Goal: Navigation & Orientation: Understand site structure

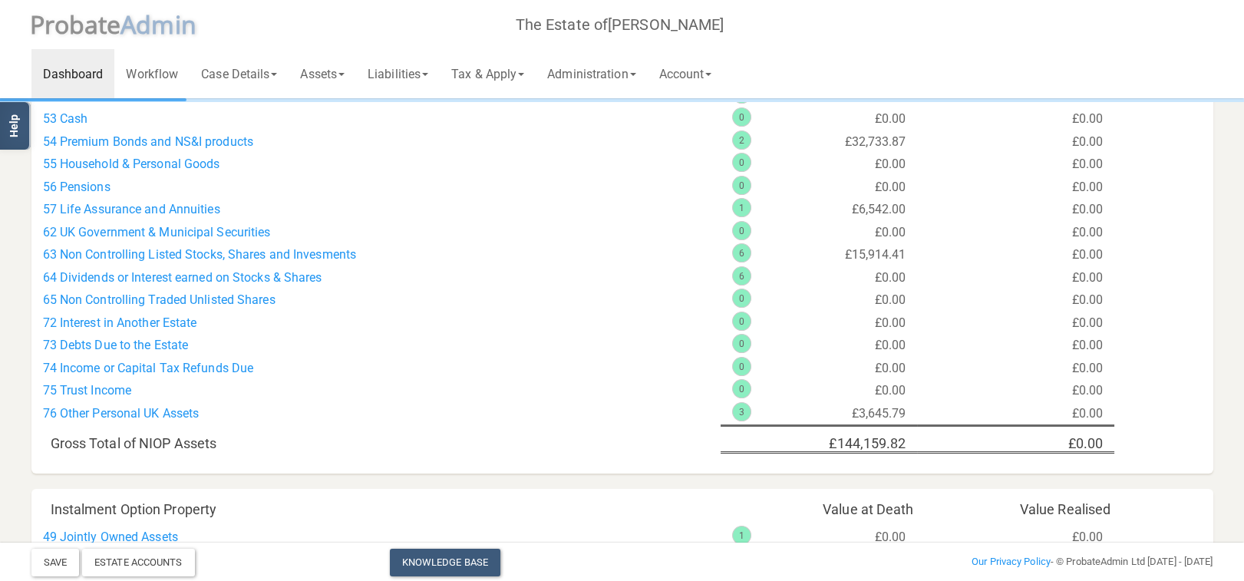
scroll to position [637, 0]
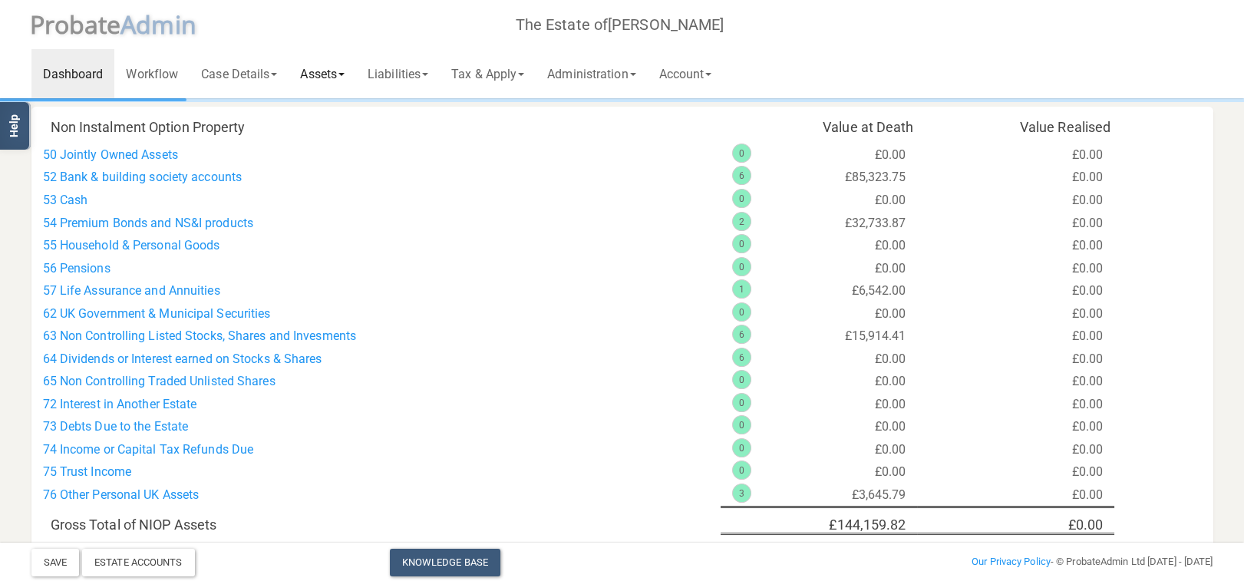
click at [334, 70] on link "Assets" at bounding box center [322, 73] width 68 height 49
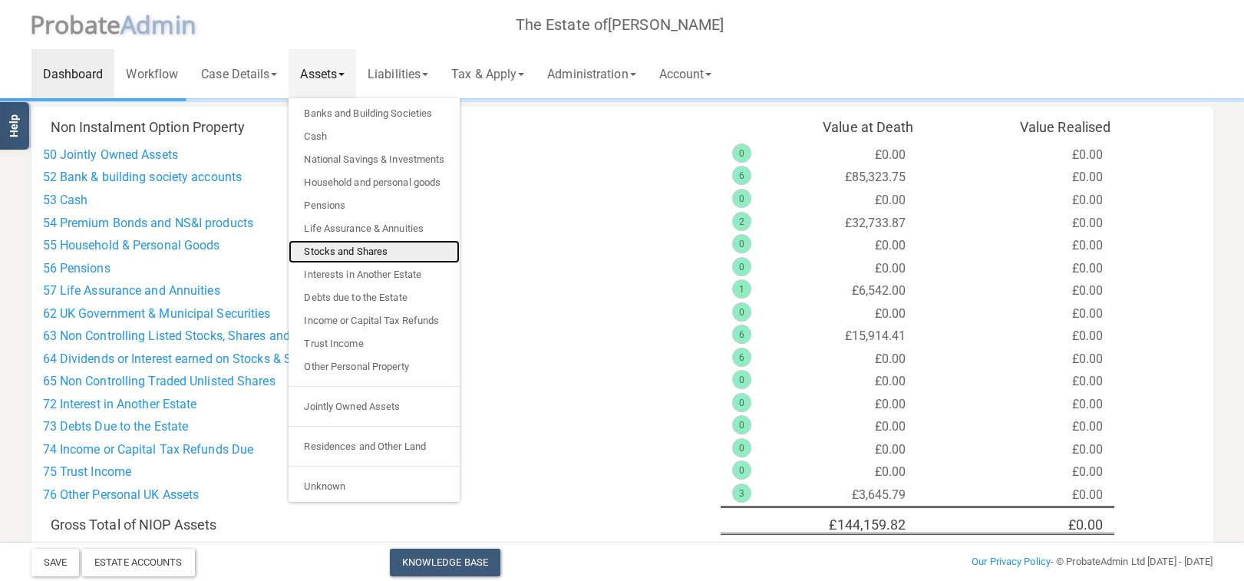
click at [369, 246] on link "Stocks and Shares" at bounding box center [373, 251] width 171 height 23
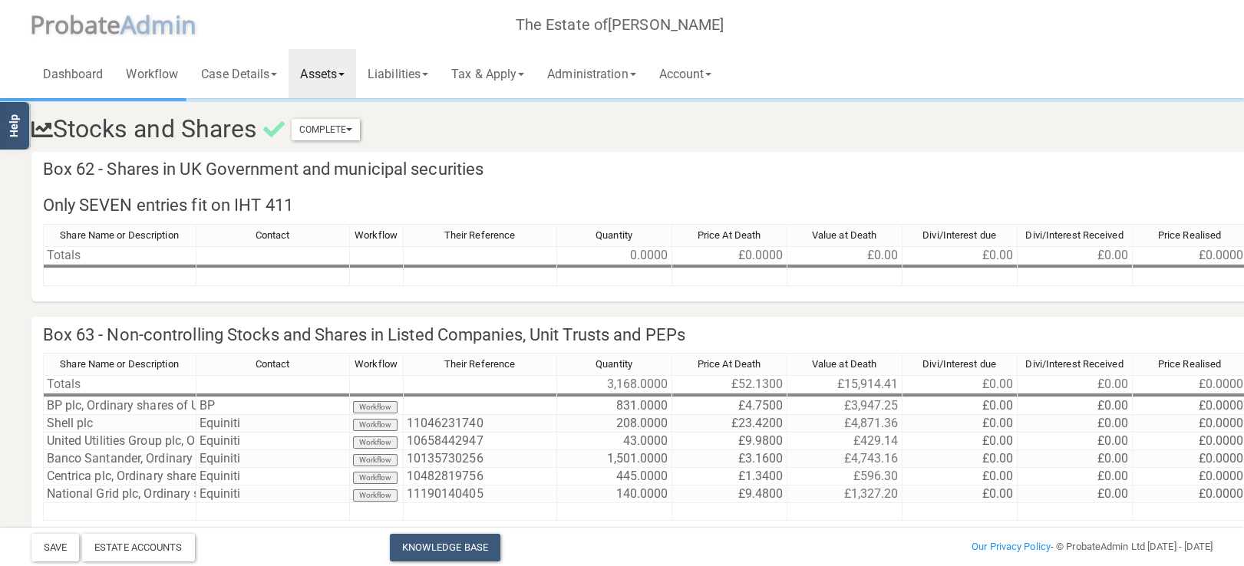
scroll to position [81, 0]
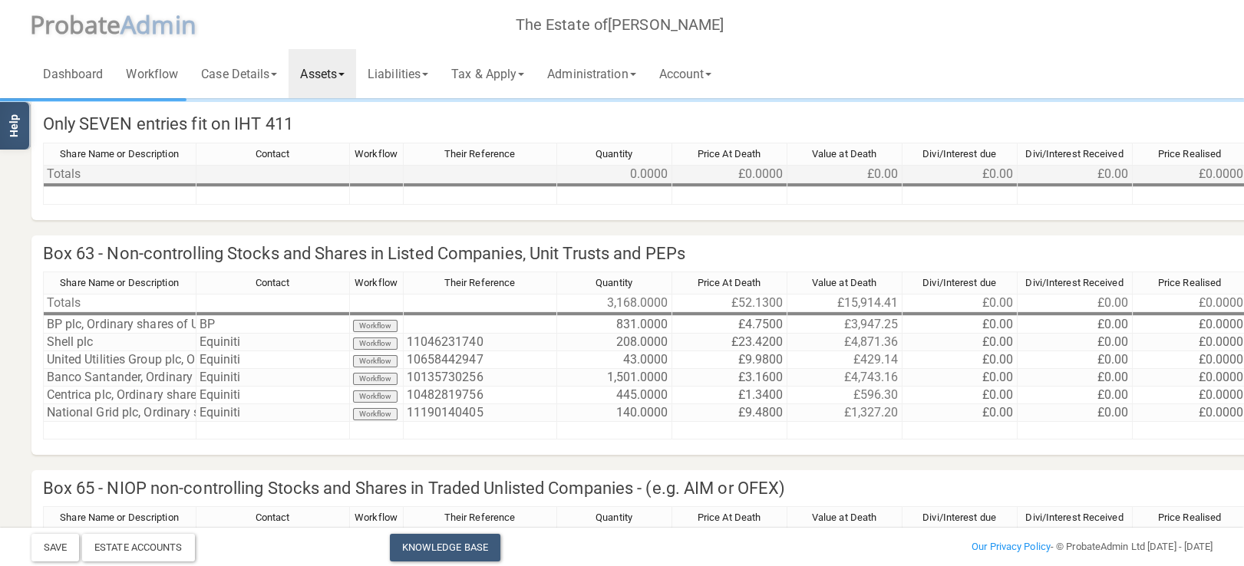
click at [371, 182] on td at bounding box center [377, 174] width 54 height 18
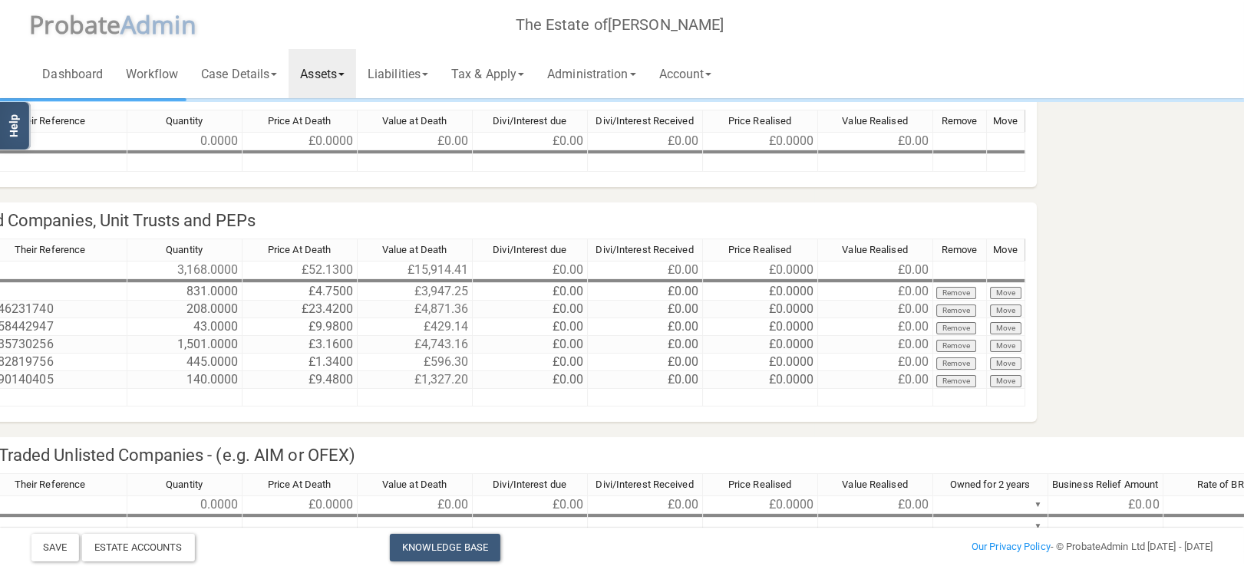
scroll to position [114, 0]
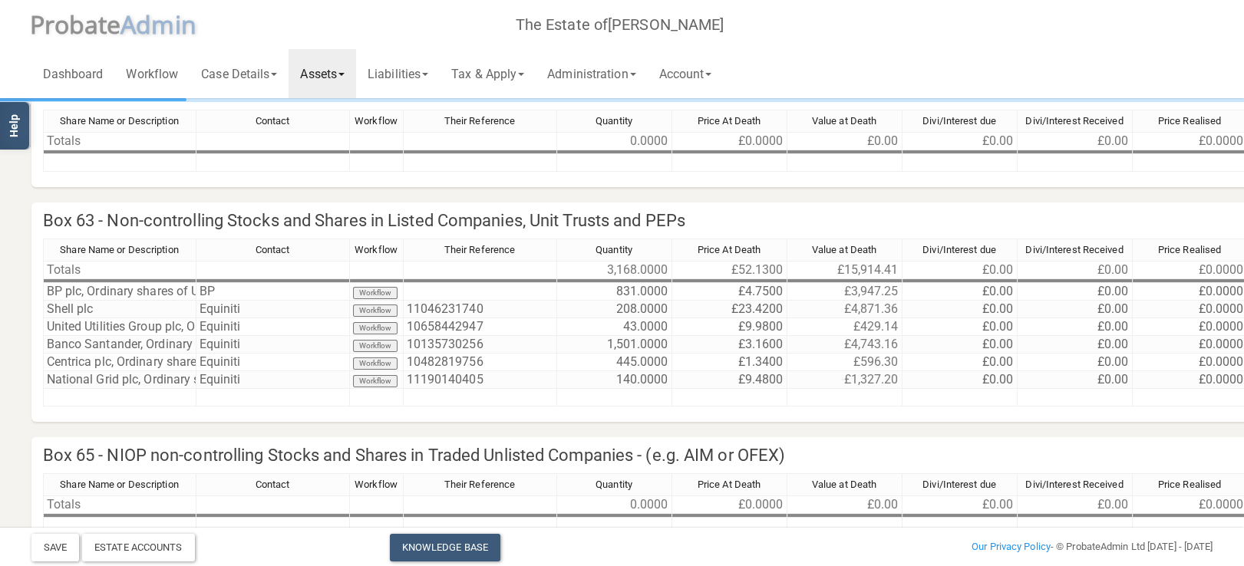
click at [344, 84] on link "Assets" at bounding box center [322, 73] width 68 height 49
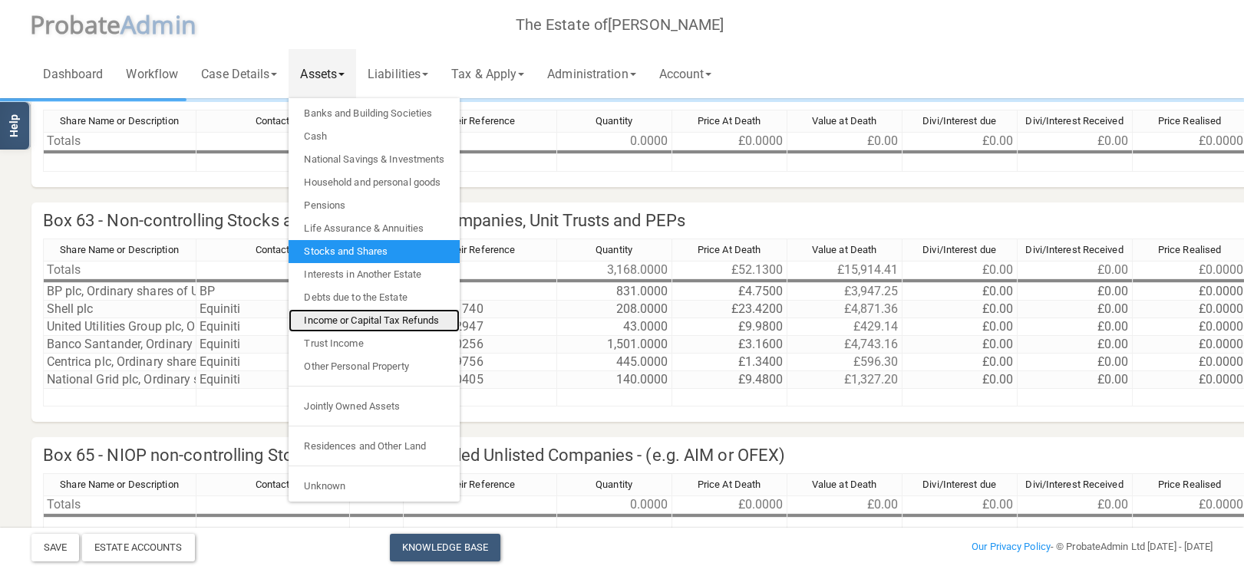
click at [359, 321] on link "Income or Capital Tax Refunds" at bounding box center [373, 320] width 171 height 23
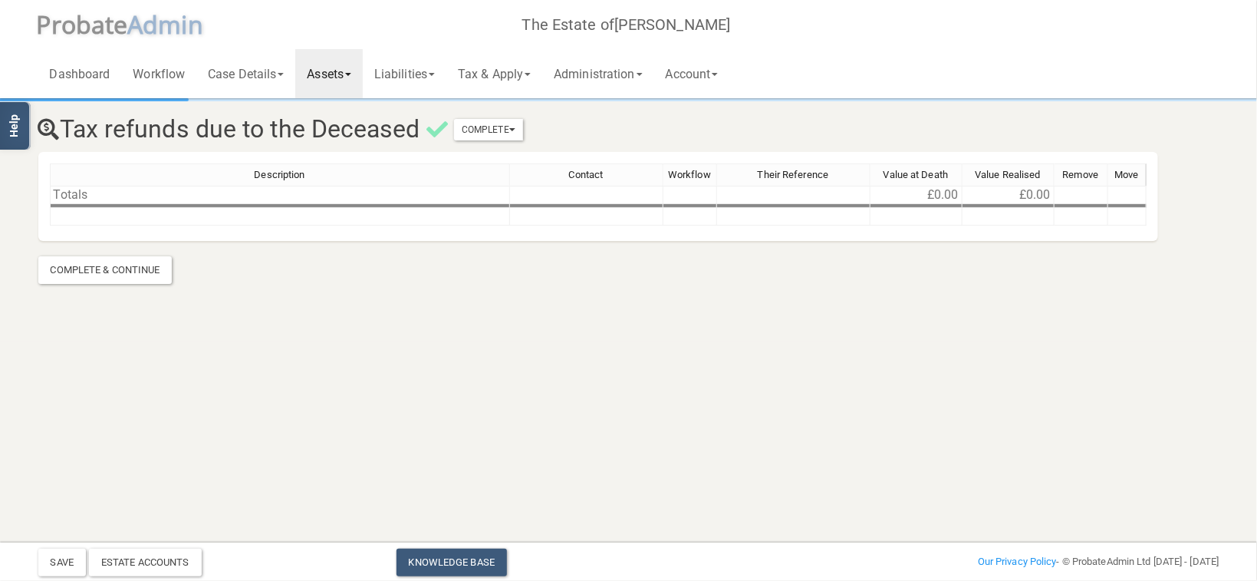
click at [344, 73] on link "Assets" at bounding box center [329, 73] width 68 height 49
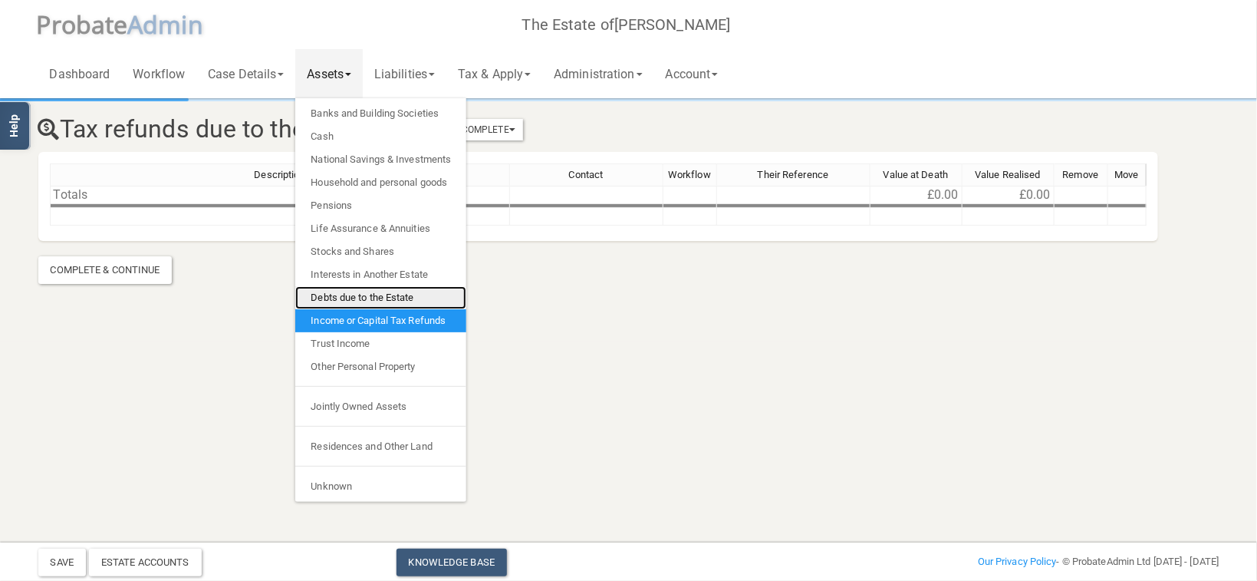
click at [371, 296] on link "Debts due to the Estate" at bounding box center [380, 297] width 171 height 23
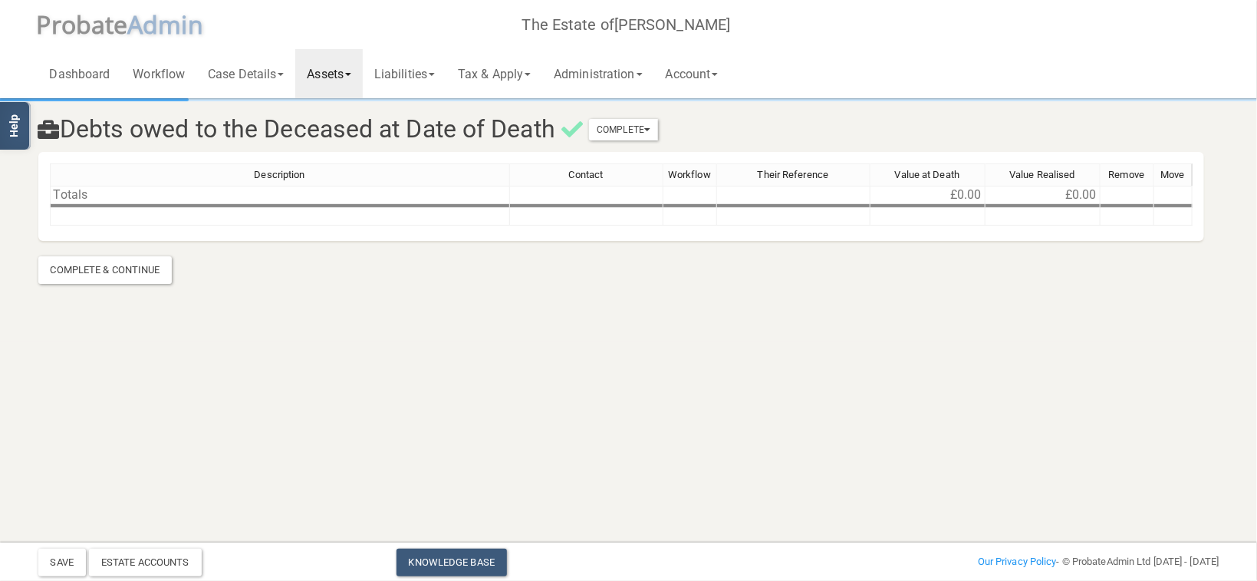
click at [354, 64] on link "Assets" at bounding box center [329, 73] width 68 height 49
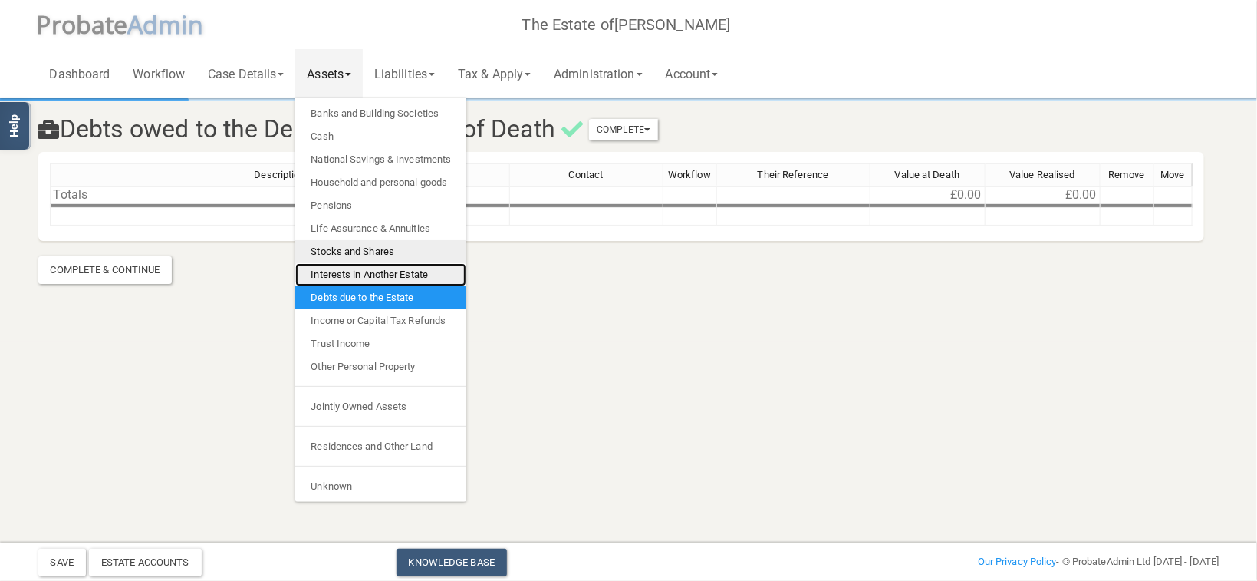
click at [384, 274] on link "Interests in Another Estate" at bounding box center [380, 274] width 171 height 23
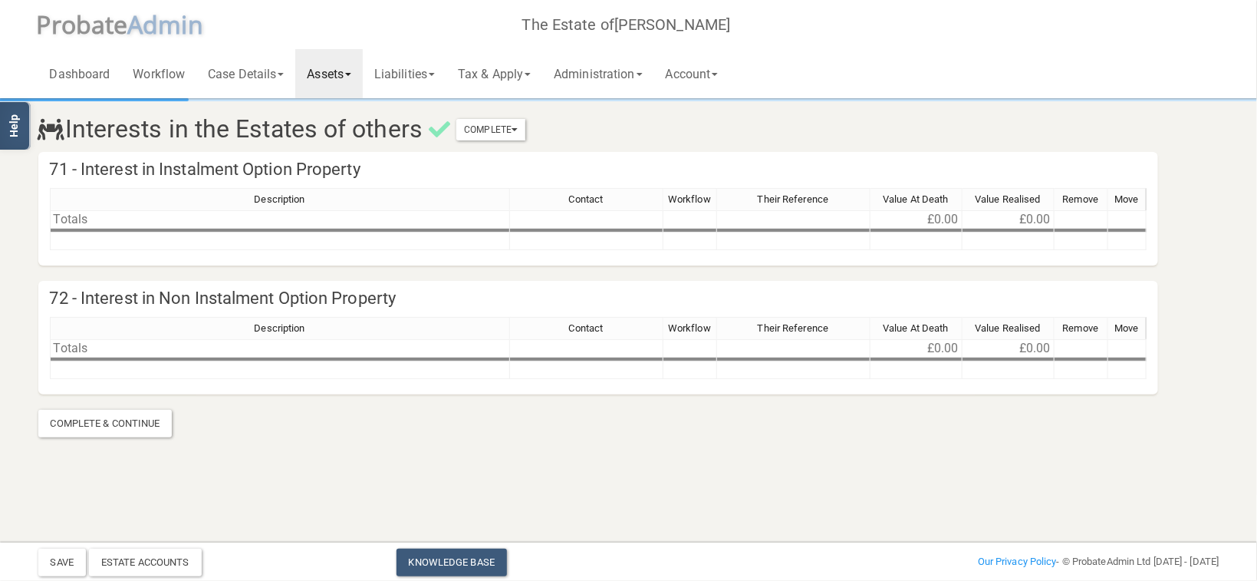
click at [342, 82] on link "Assets" at bounding box center [329, 73] width 68 height 49
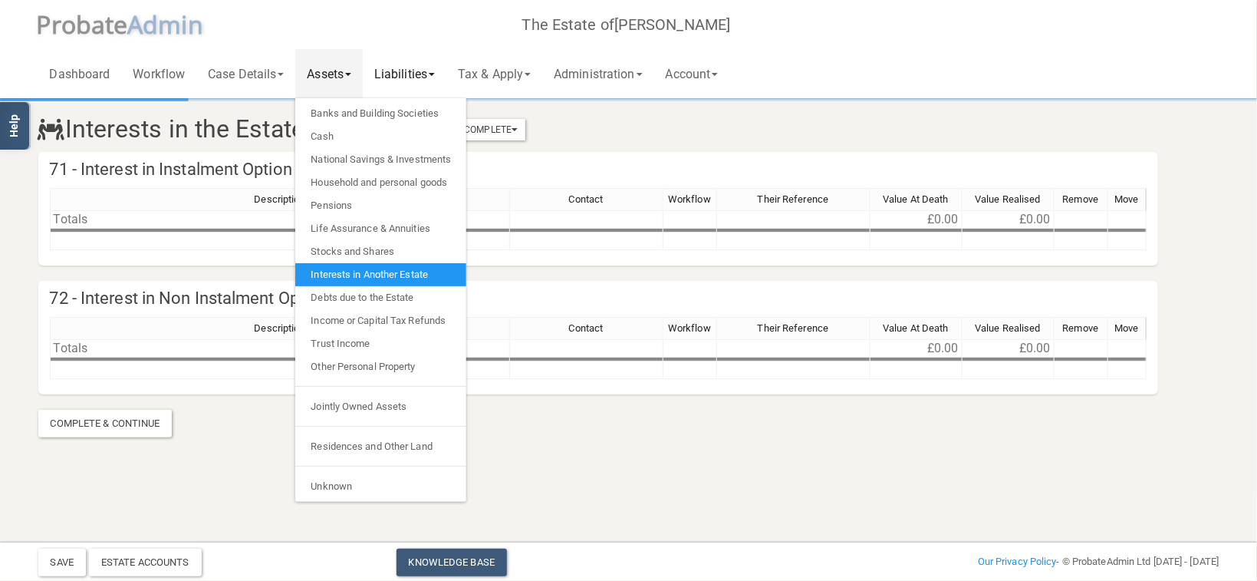
click at [429, 68] on link "Liabilities" at bounding box center [405, 73] width 84 height 49
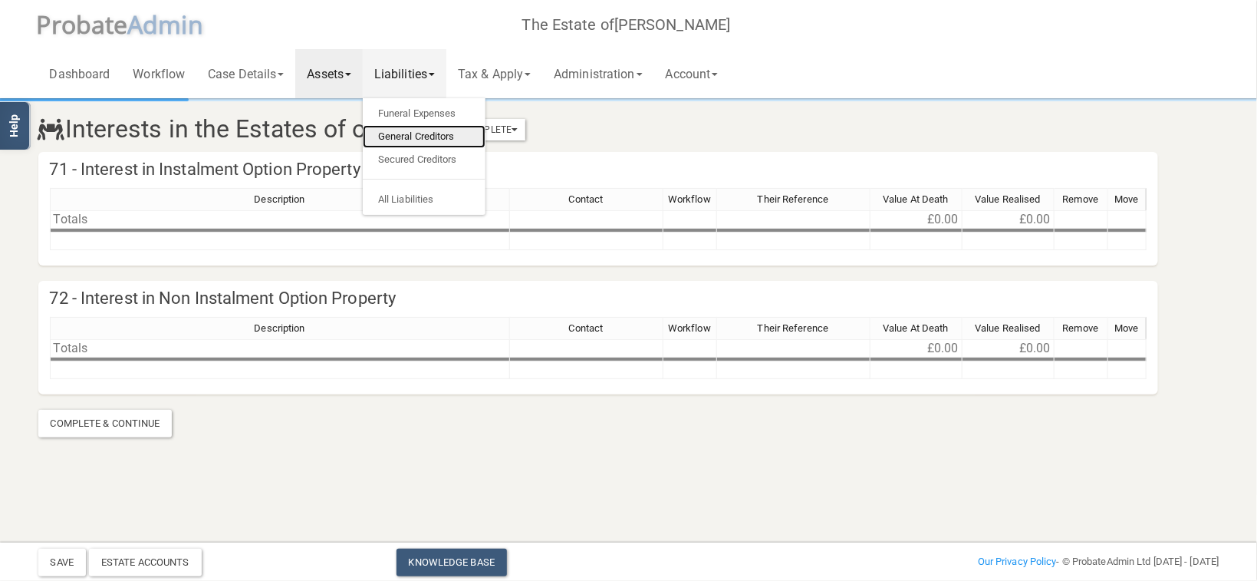
click at [410, 133] on link "General Creditors" at bounding box center [424, 136] width 123 height 23
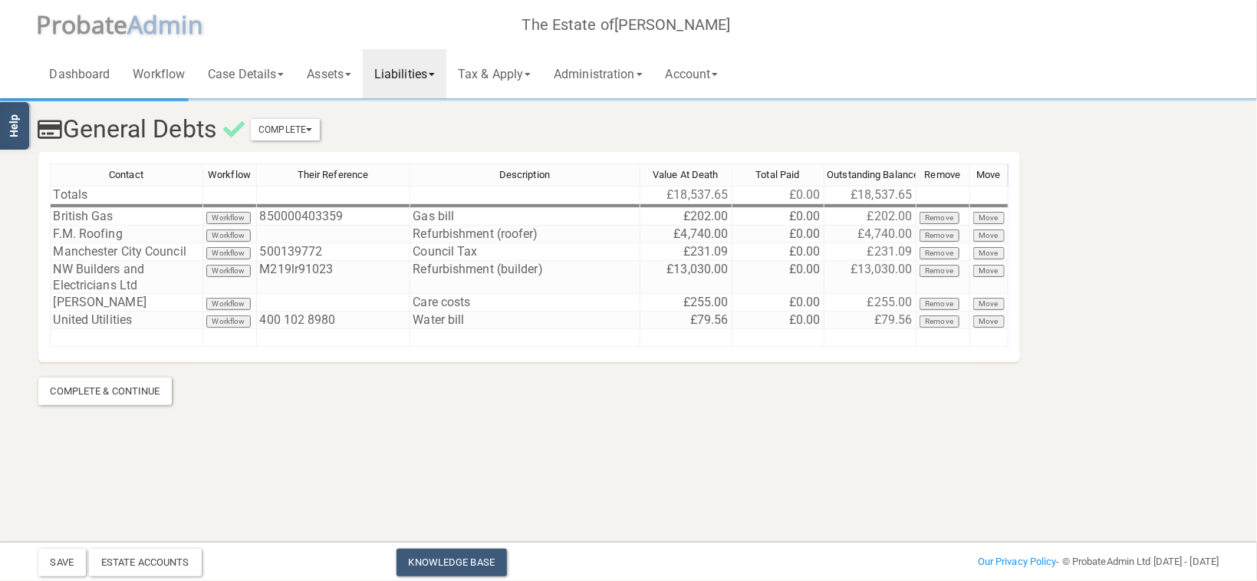
click at [415, 87] on link "Liabilities" at bounding box center [405, 73] width 84 height 49
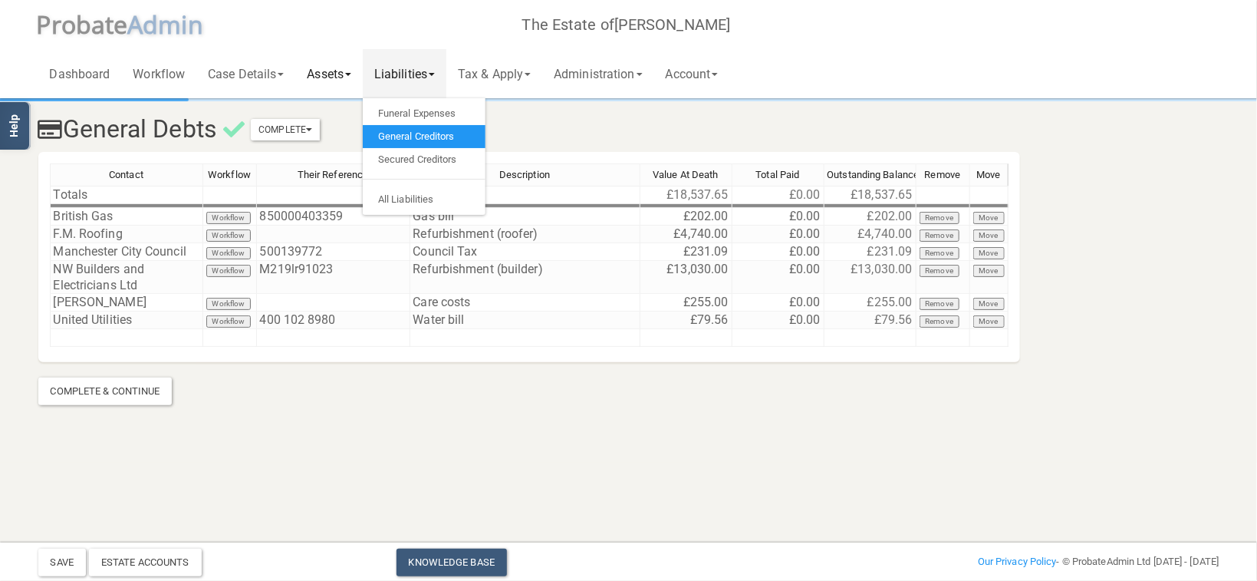
click at [324, 77] on link "Assets" at bounding box center [329, 73] width 68 height 49
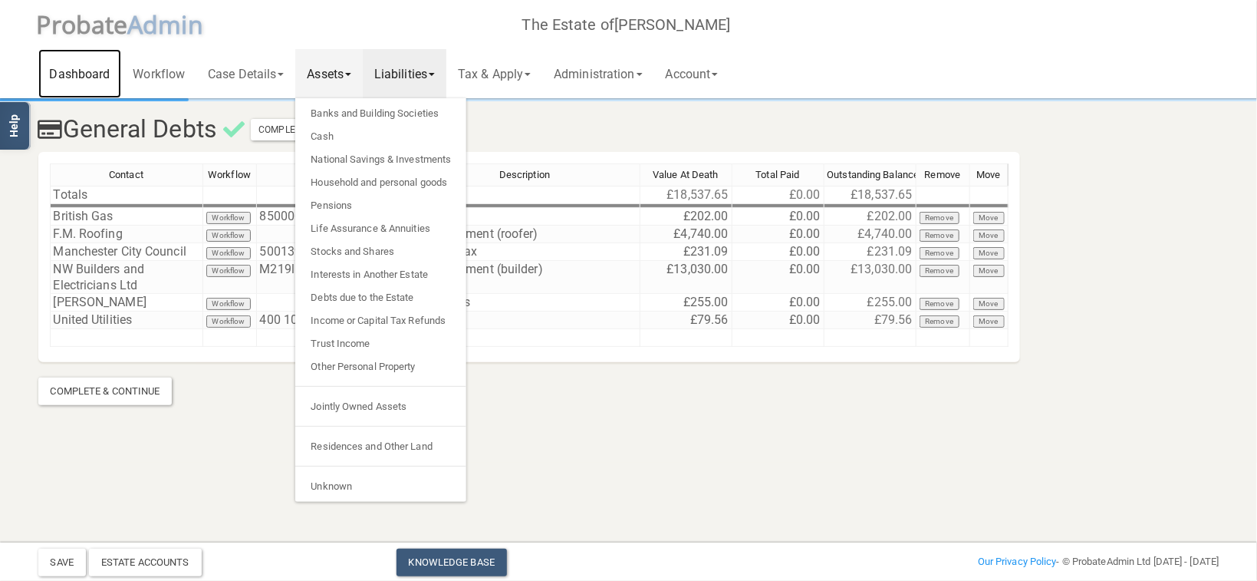
click at [101, 81] on link "Dashboard" at bounding box center [80, 73] width 84 height 49
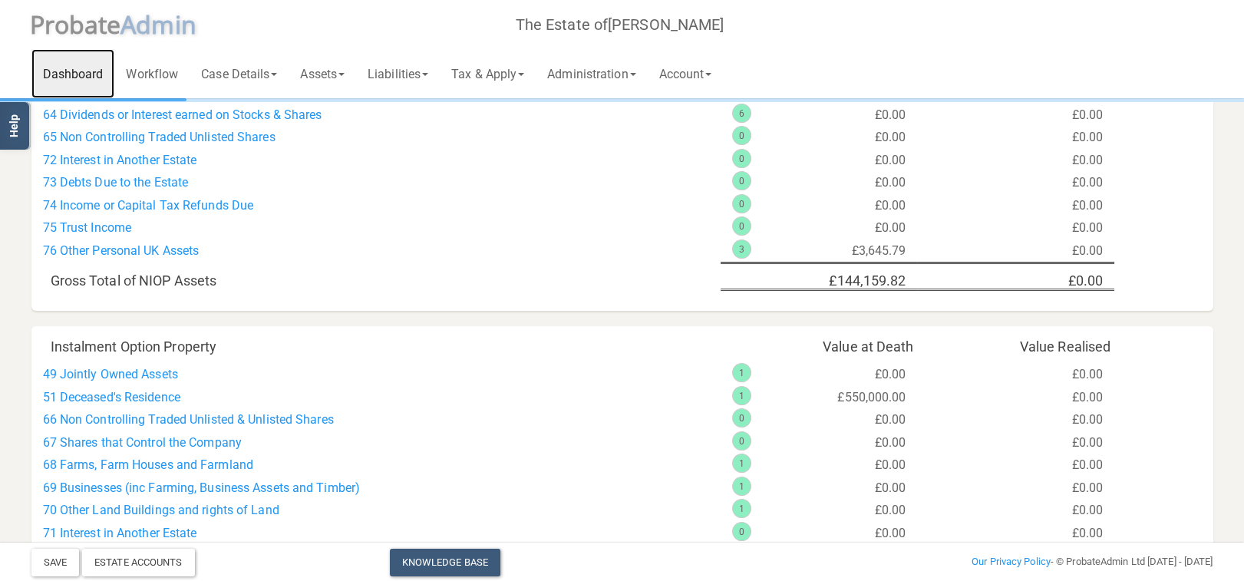
scroll to position [1125, 0]
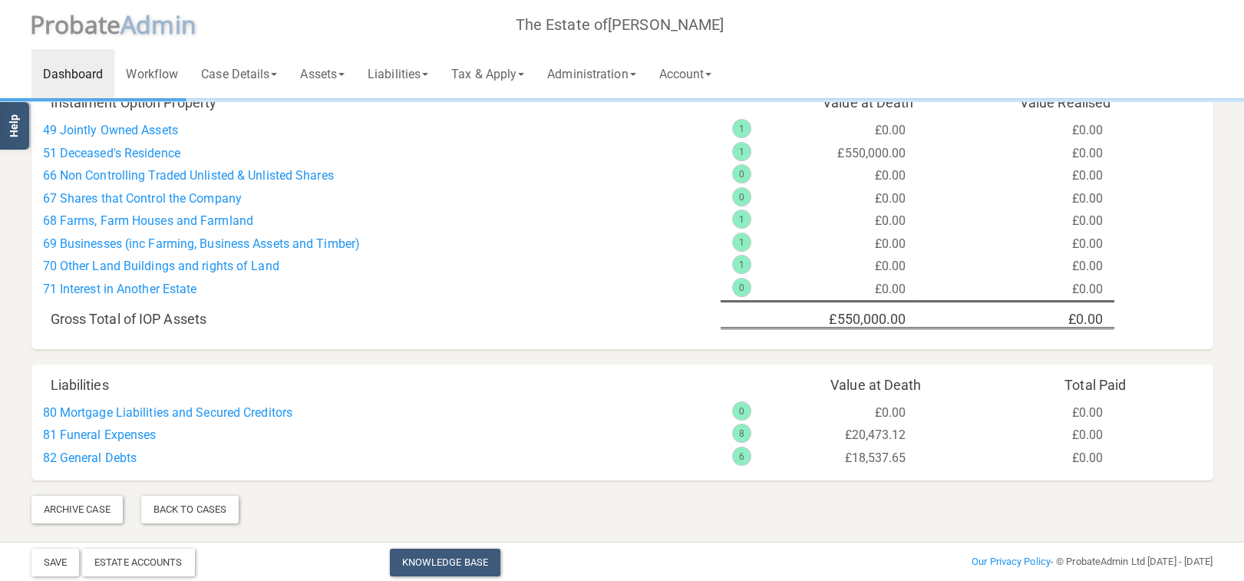
click at [1208, 35] on div "Dashboard Workflow Case Details Deceased & Case Details Personal Representative…" at bounding box center [621, 49] width 1181 height 98
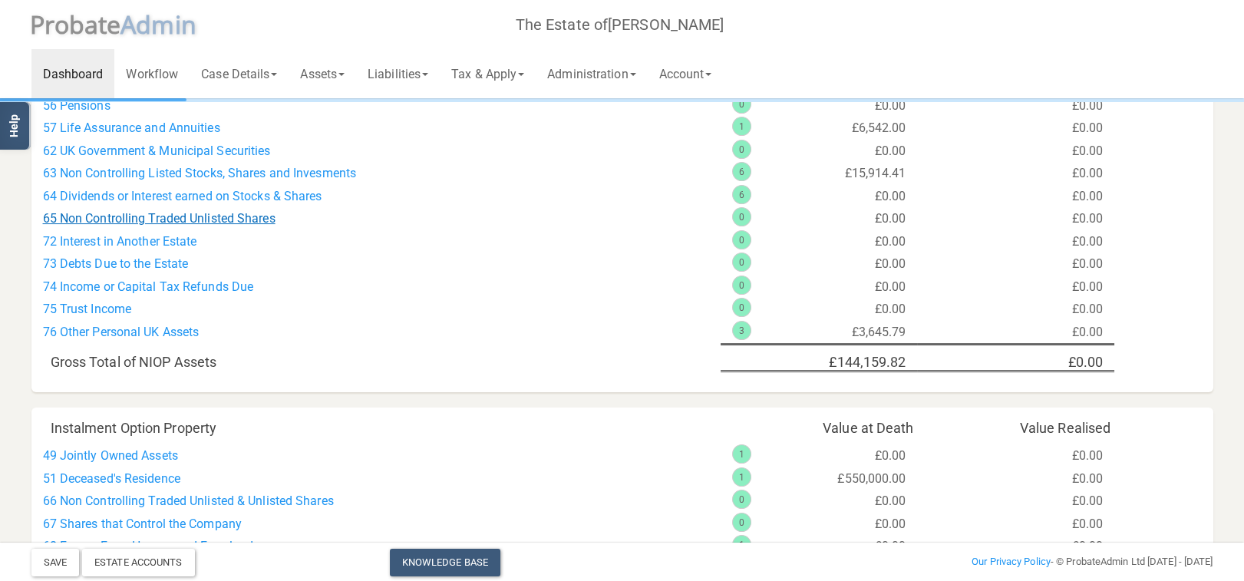
scroll to position [1043, 0]
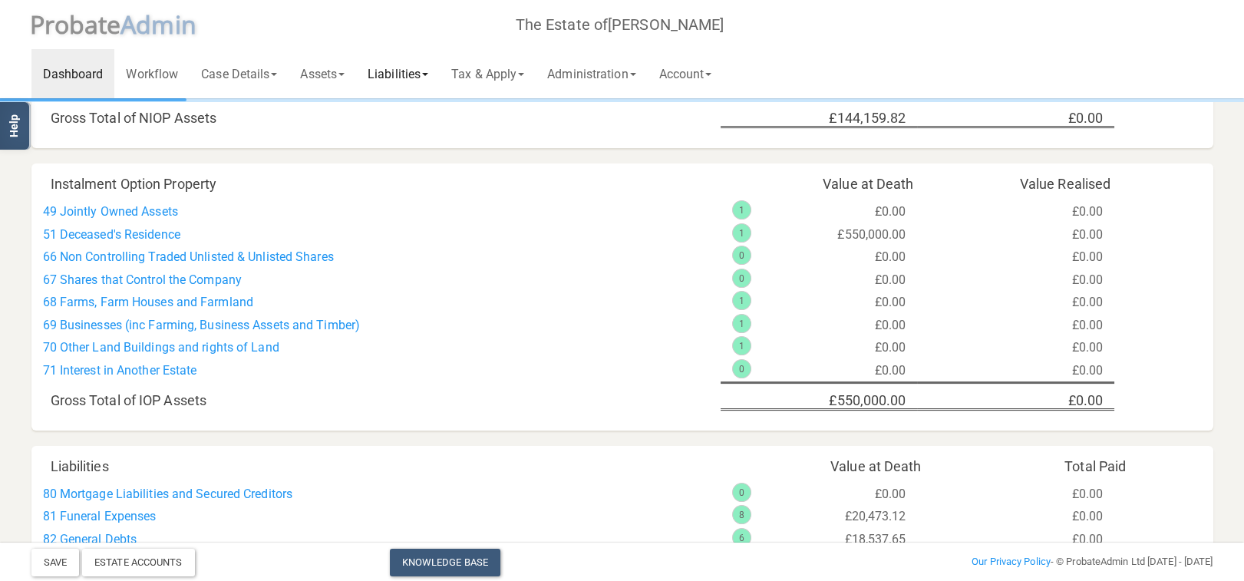
click at [410, 78] on link "Liabilities" at bounding box center [398, 73] width 84 height 49
click at [489, 79] on link "Tax & Apply" at bounding box center [488, 73] width 96 height 49
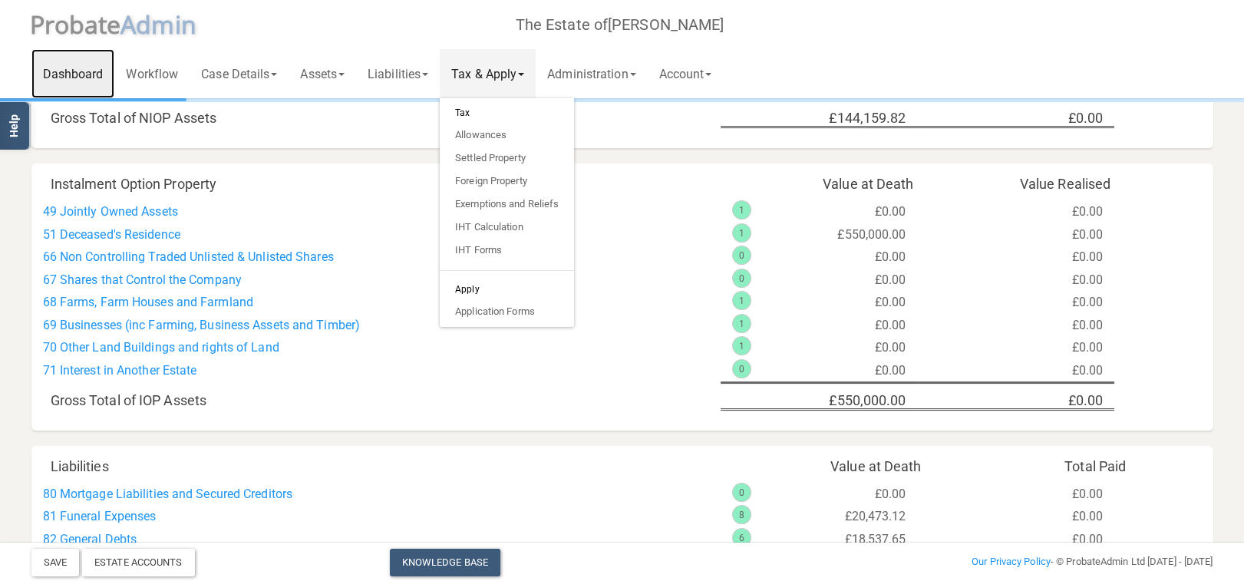
click at [71, 76] on link "Dashboard" at bounding box center [73, 73] width 84 height 49
click at [489, 67] on link "Tax & Apply" at bounding box center [488, 73] width 96 height 49
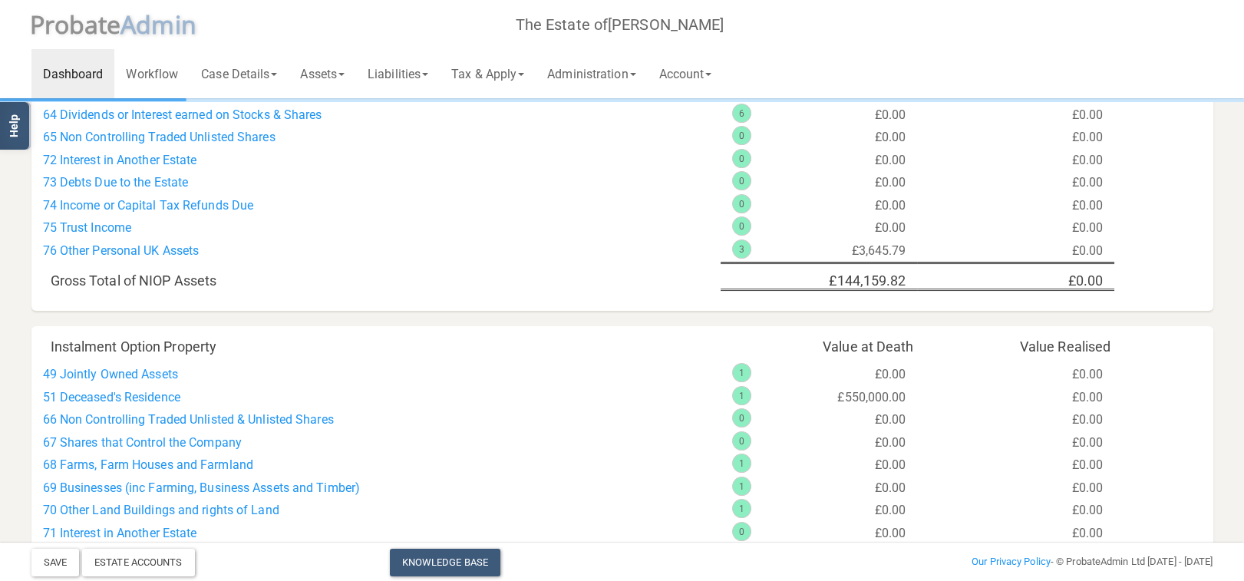
scroll to position [799, 0]
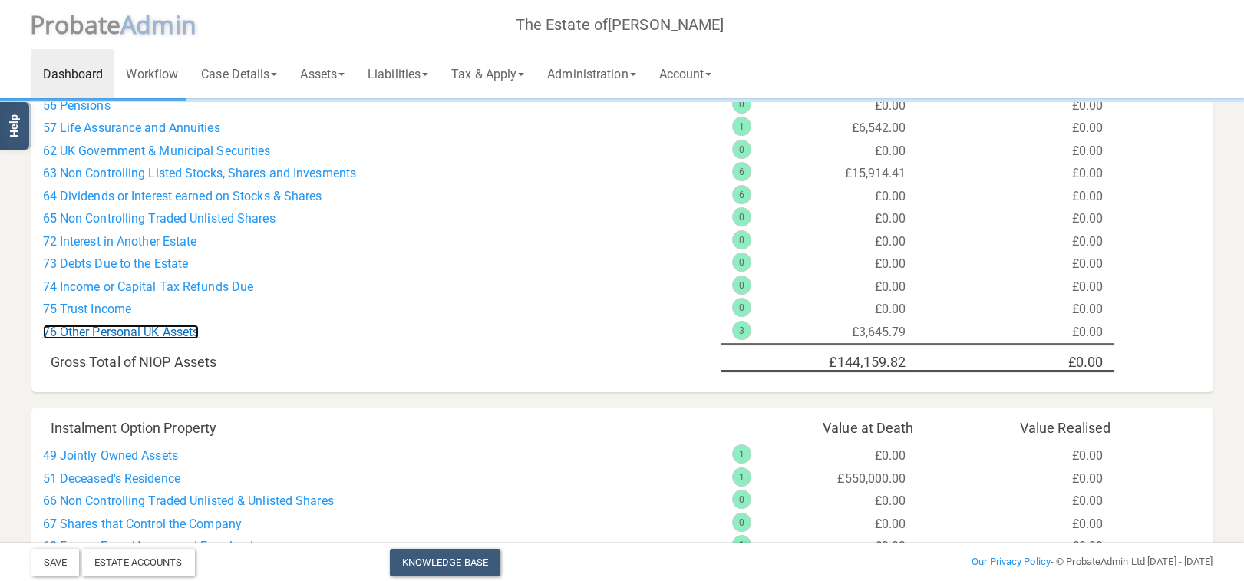
click at [183, 332] on link "76 Other Personal UK Assets" at bounding box center [121, 332] width 157 height 15
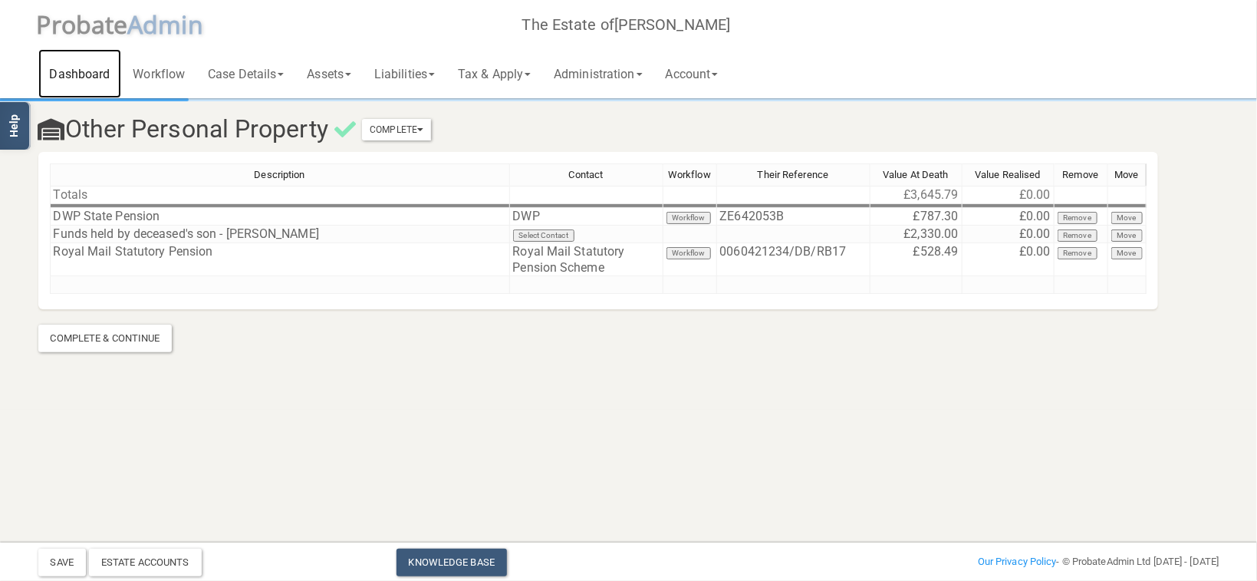
click at [92, 87] on link "Dashboard" at bounding box center [80, 73] width 84 height 49
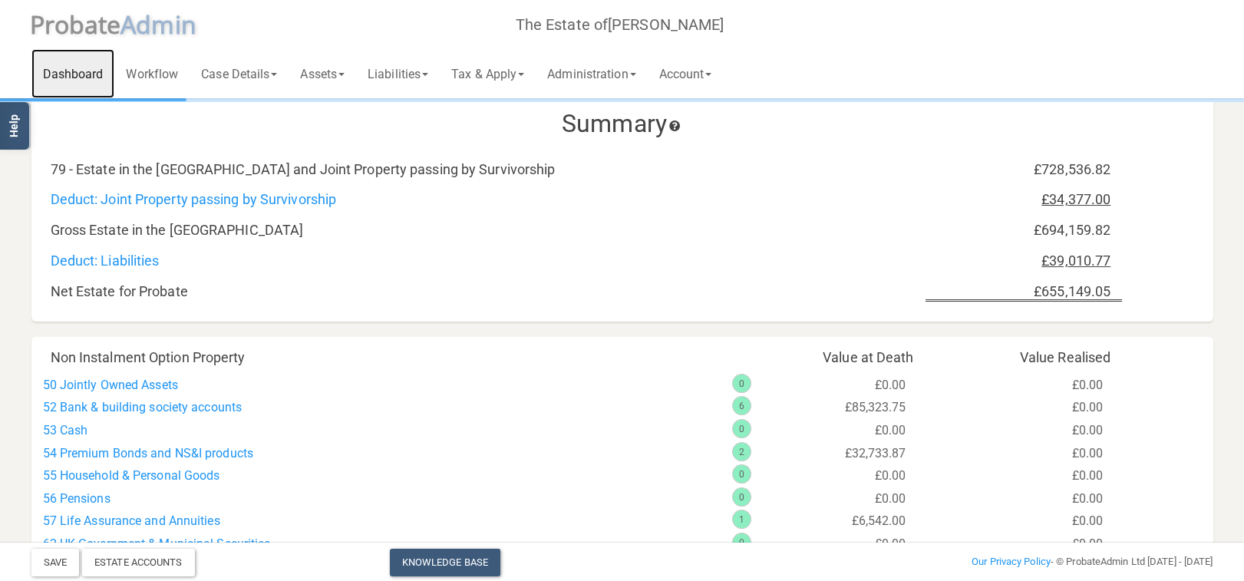
scroll to position [569, 0]
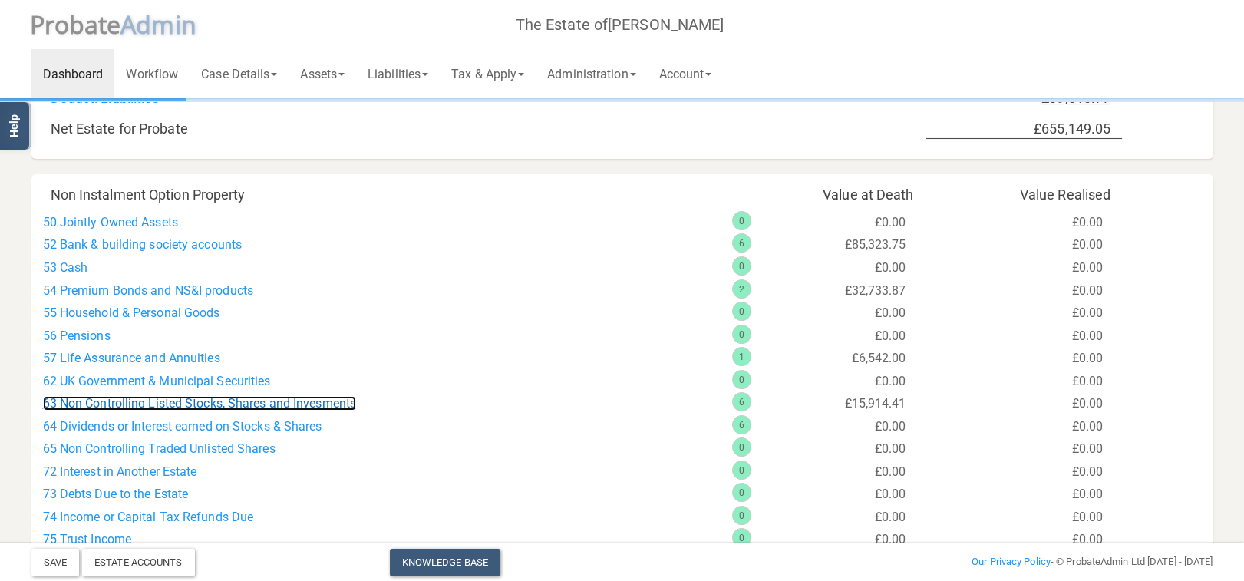
click at [277, 400] on link "63 Non Controlling Listed Stocks, Shares and Invesments" at bounding box center [200, 403] width 314 height 15
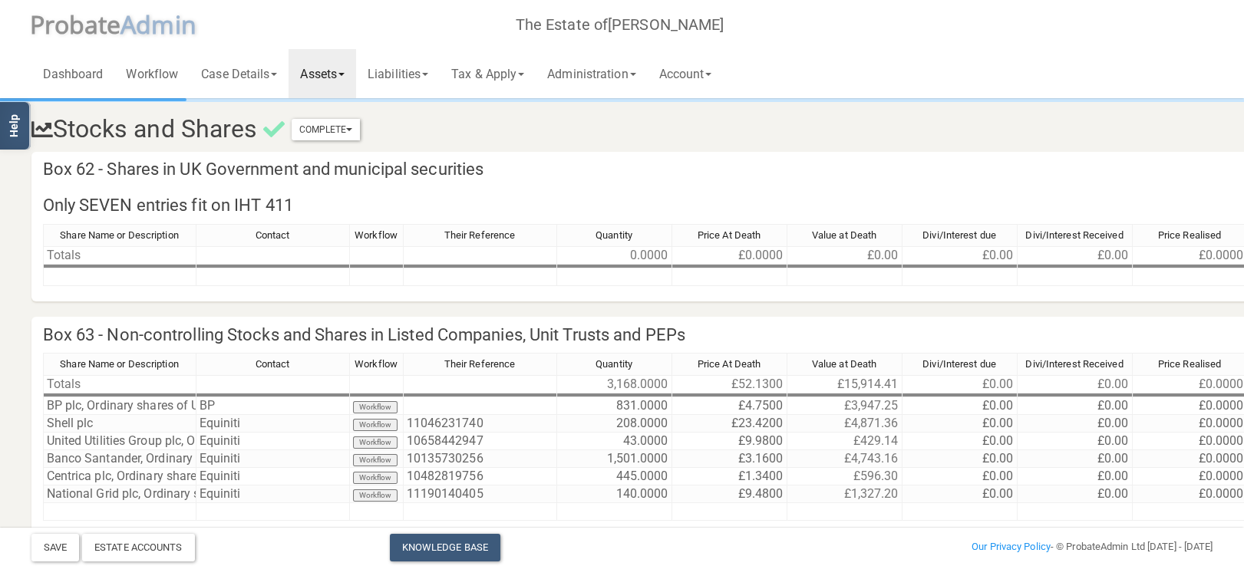
scroll to position [81, 0]
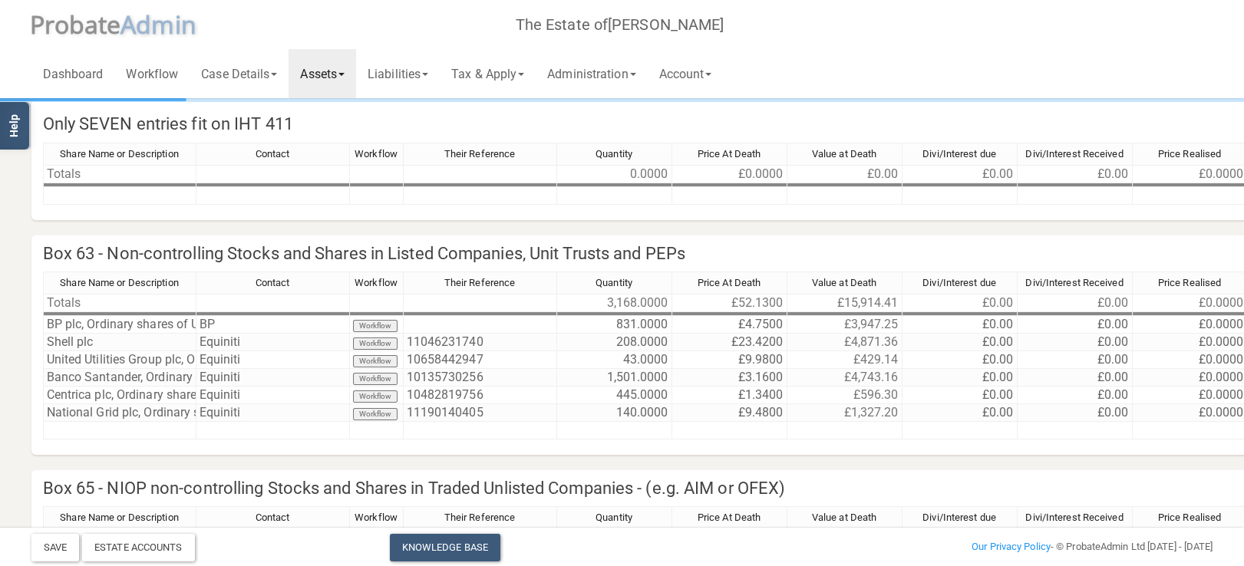
click at [352, 77] on link "Assets" at bounding box center [322, 73] width 68 height 49
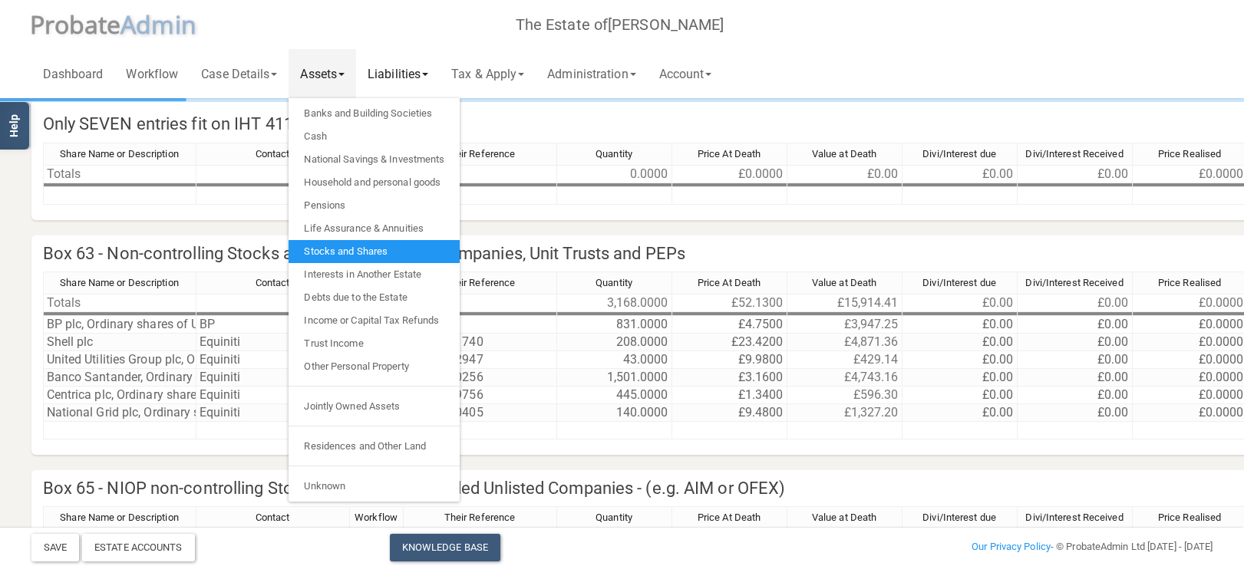
click at [392, 74] on link "Liabilities" at bounding box center [398, 73] width 84 height 49
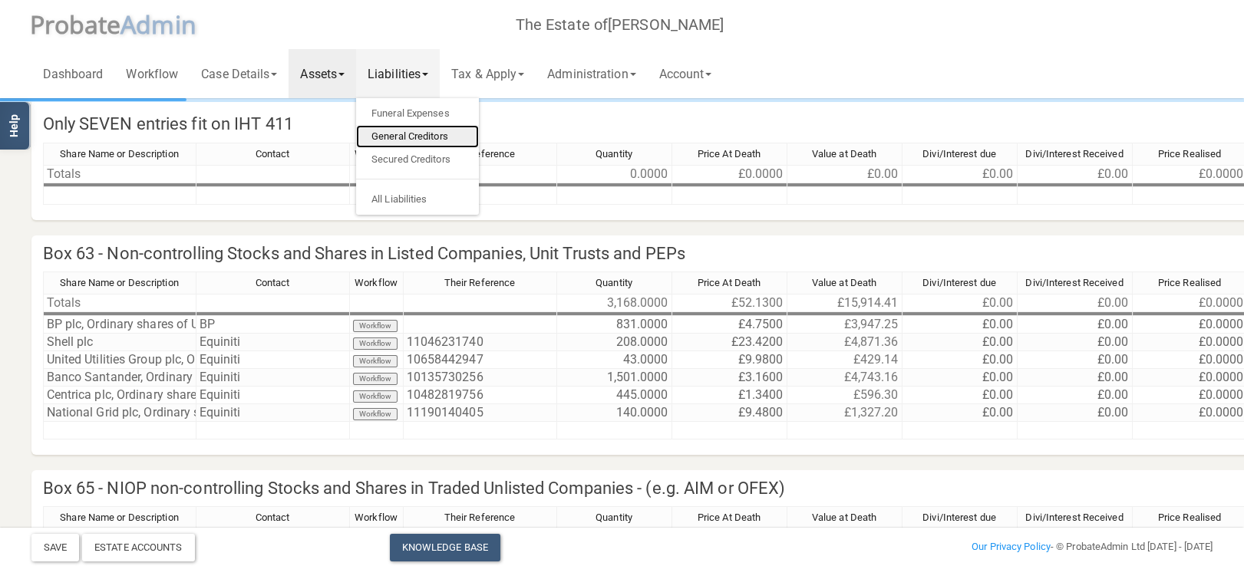
click at [427, 138] on link "General Creditors" at bounding box center [417, 136] width 123 height 23
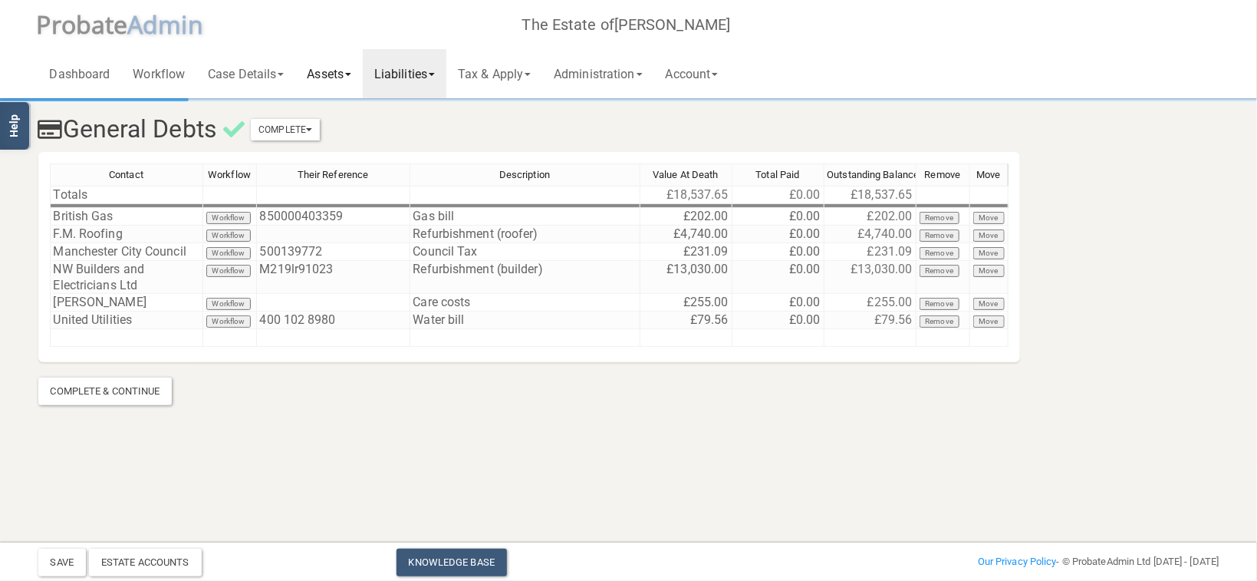
click at [338, 73] on link "Assets" at bounding box center [329, 73] width 68 height 49
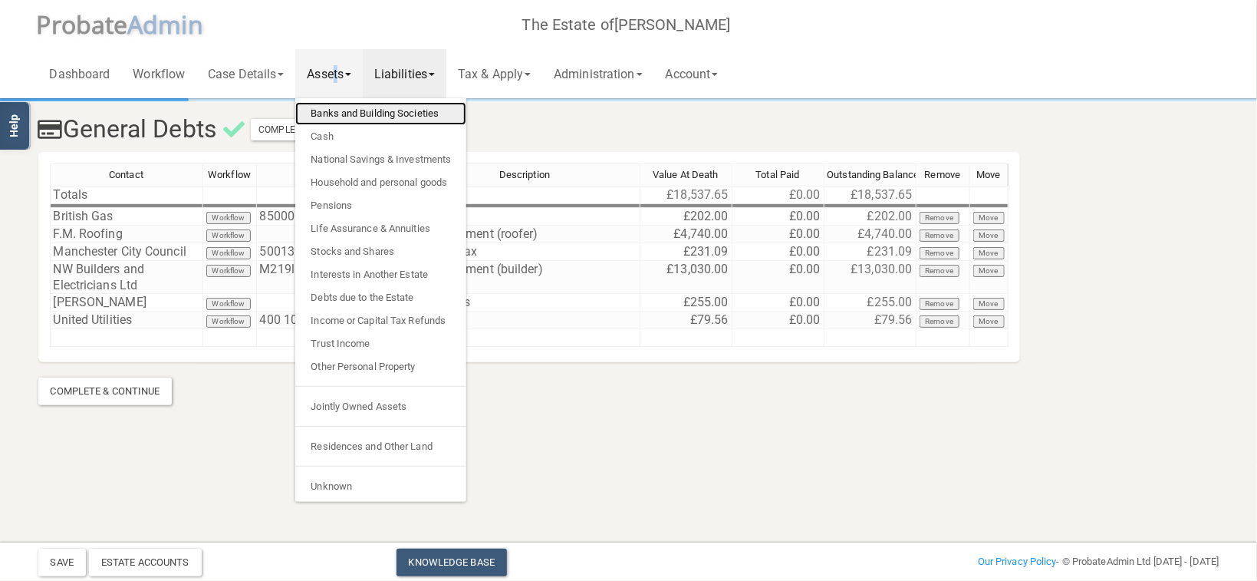
click at [374, 108] on link "Banks and Building Societies" at bounding box center [380, 113] width 171 height 23
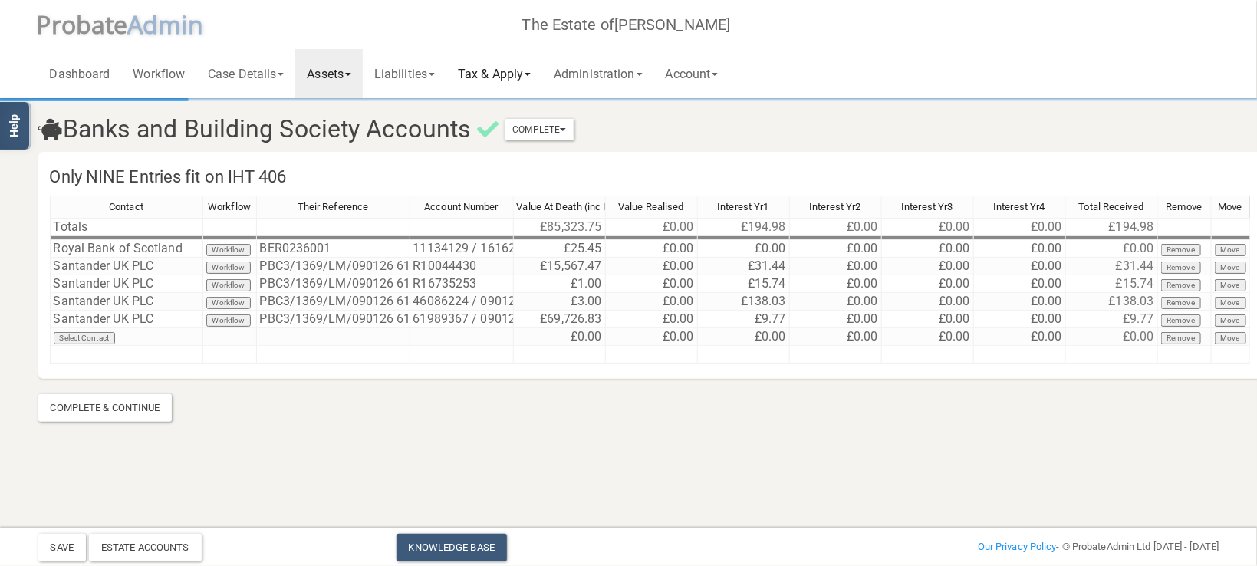
click at [514, 83] on link "Tax & Apply" at bounding box center [495, 73] width 96 height 49
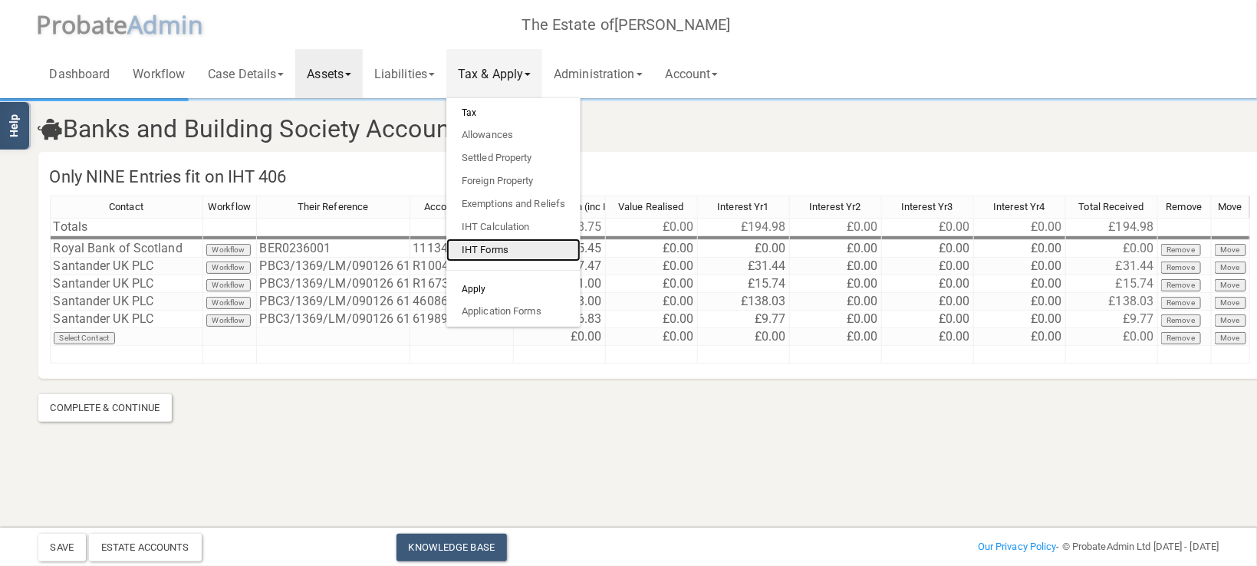
click at [499, 242] on link "IHT Forms" at bounding box center [514, 250] width 134 height 23
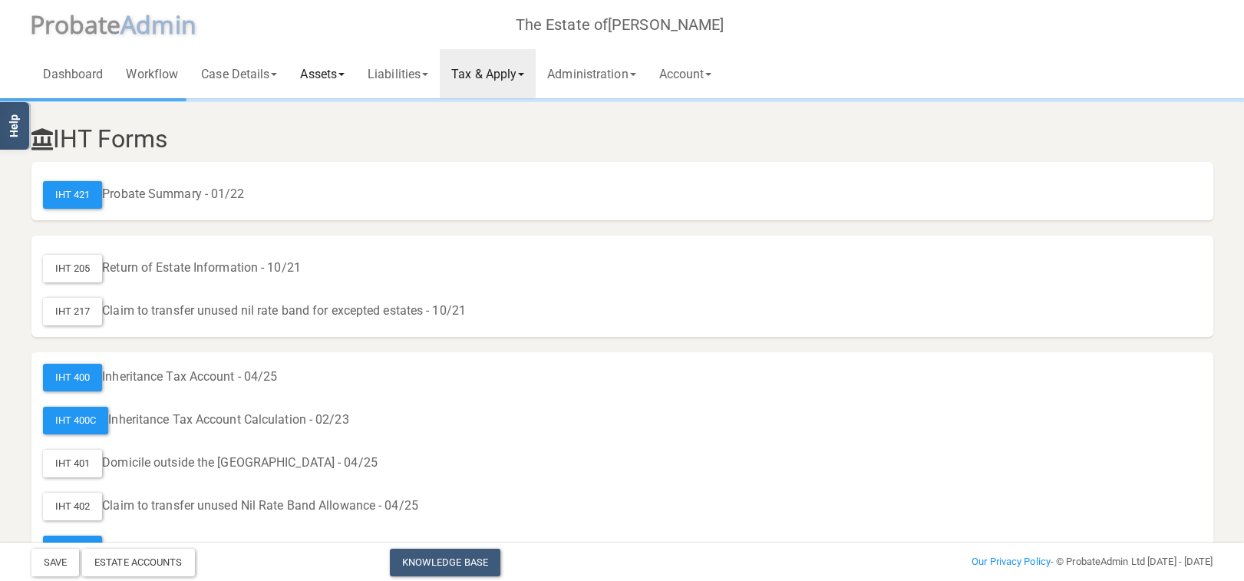
click at [315, 70] on link "Assets" at bounding box center [322, 73] width 68 height 49
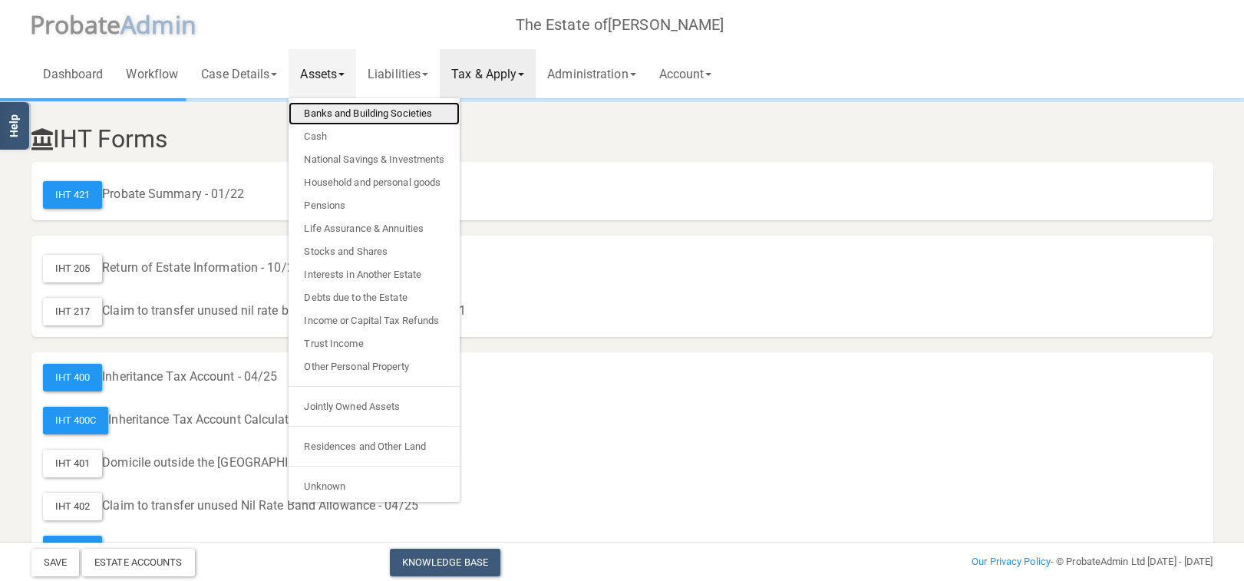
click at [355, 107] on link "Banks and Building Societies" at bounding box center [373, 113] width 171 height 23
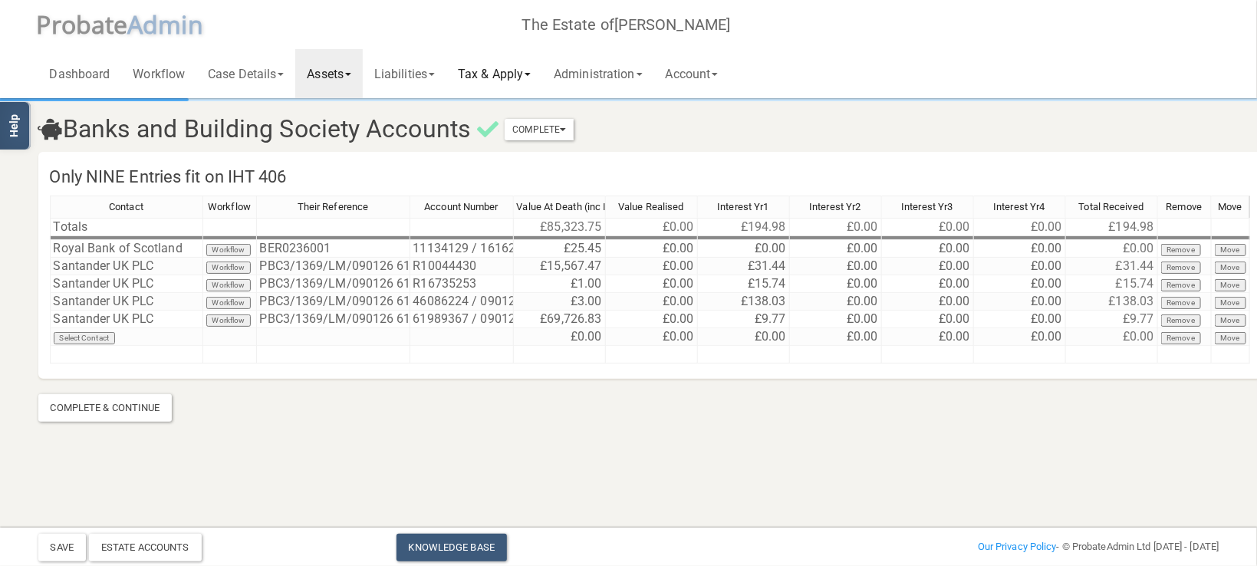
click at [526, 73] on link "Tax & Apply" at bounding box center [495, 73] width 96 height 49
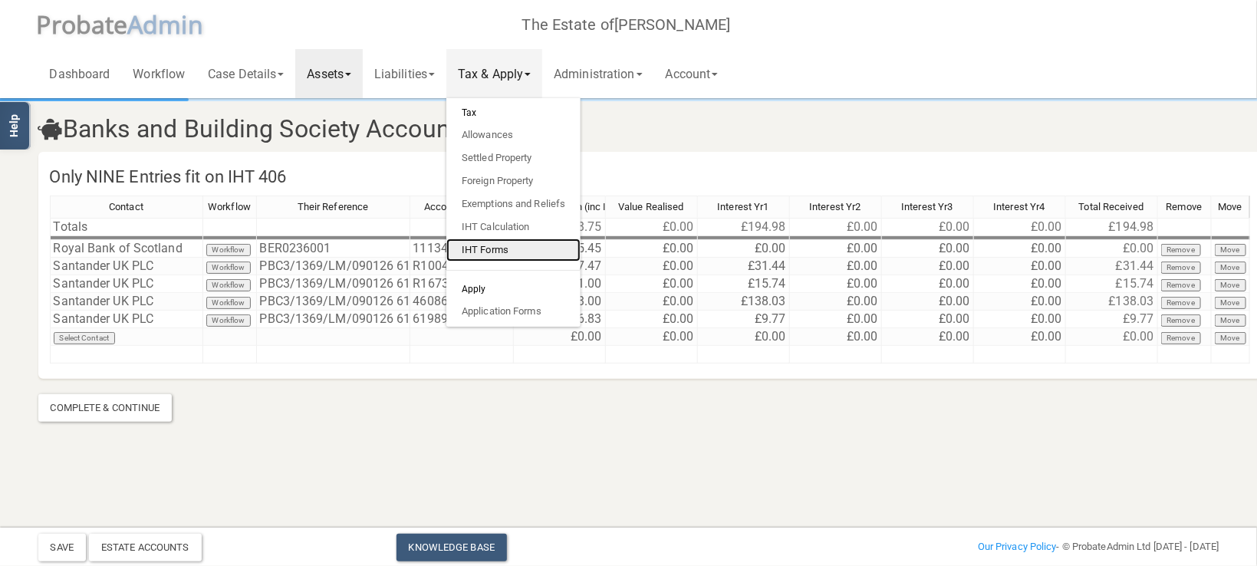
click at [494, 245] on link "IHT Forms" at bounding box center [514, 250] width 134 height 23
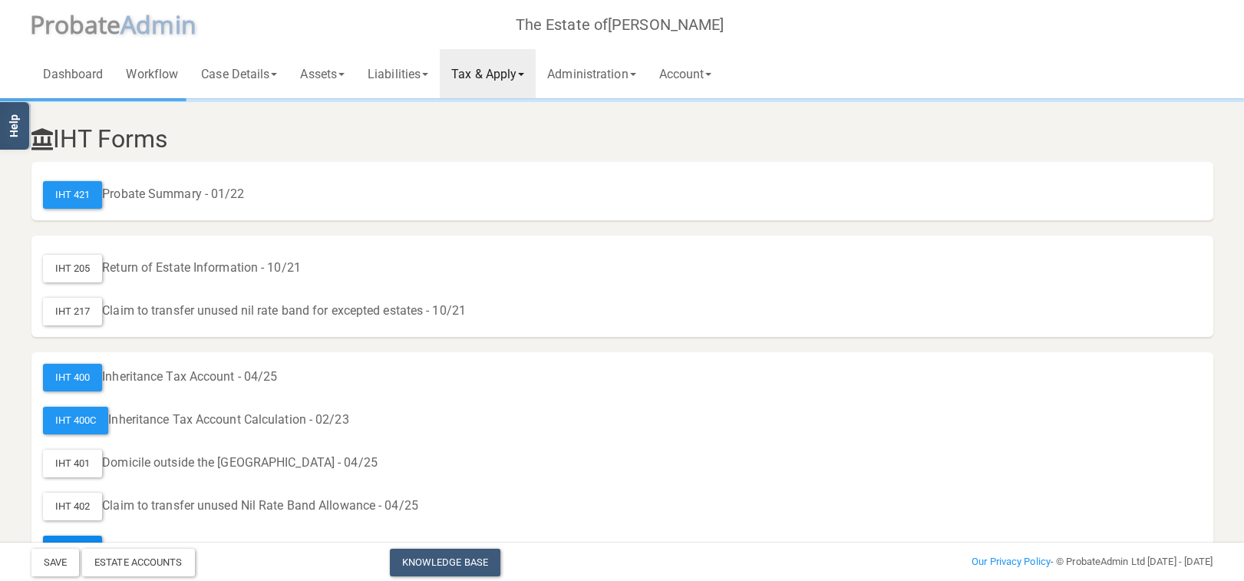
scroll to position [163, 0]
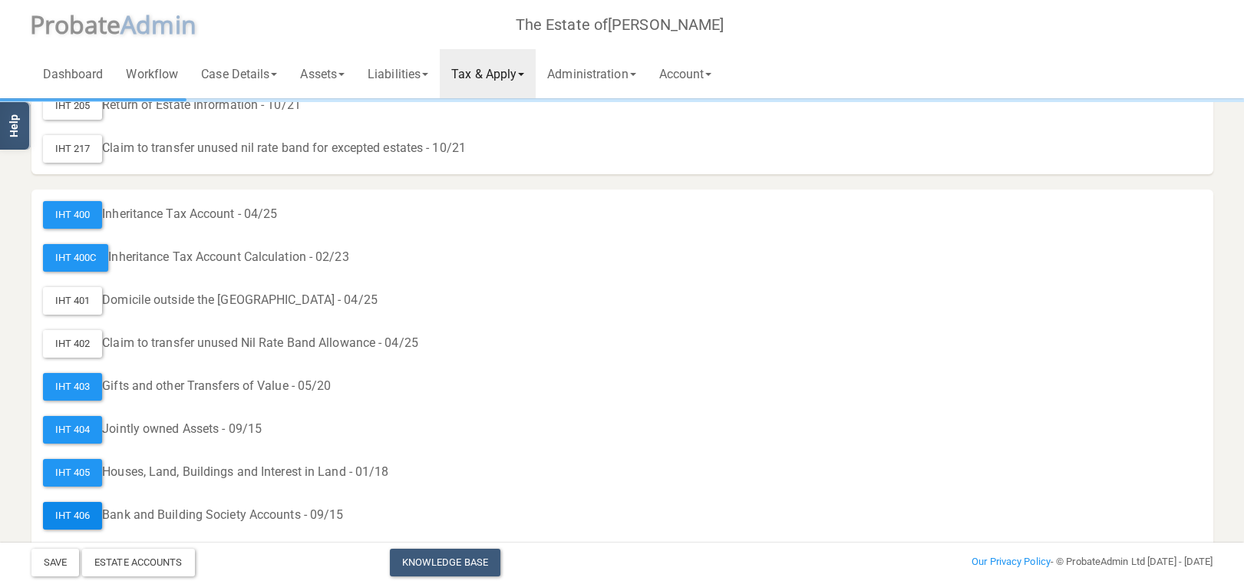
click at [70, 509] on div "IHT 406" at bounding box center [73, 516] width 60 height 28
